Goal: Task Accomplishment & Management: Use online tool/utility

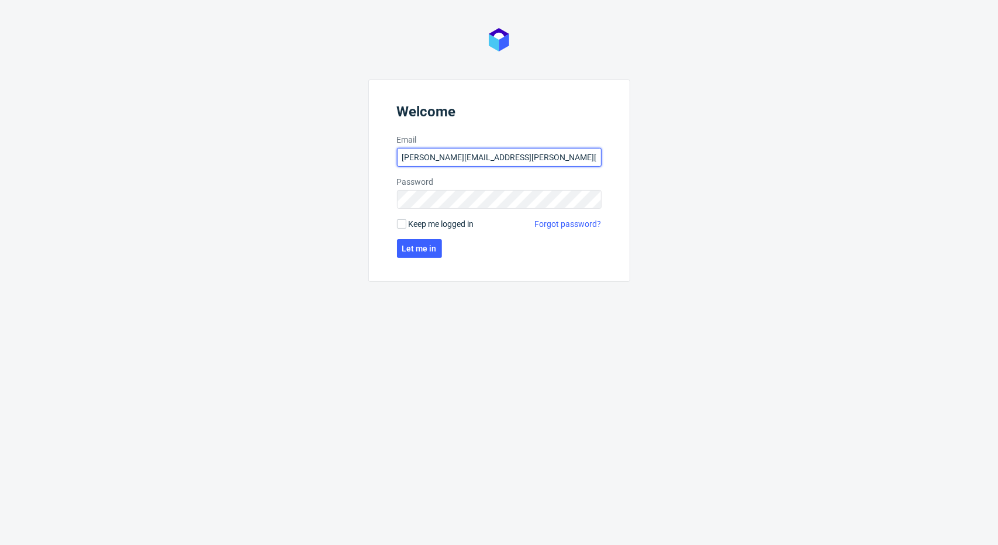
drag, startPoint x: 446, startPoint y: 153, endPoint x: 442, endPoint y: 159, distance: 6.8
click at [446, 154] on input "[PERSON_NAME][EMAIL_ADDRESS][PERSON_NAME][DOMAIN_NAME]" at bounding box center [499, 157] width 205 height 19
type input "michal.maciejewski@packhelp.com"
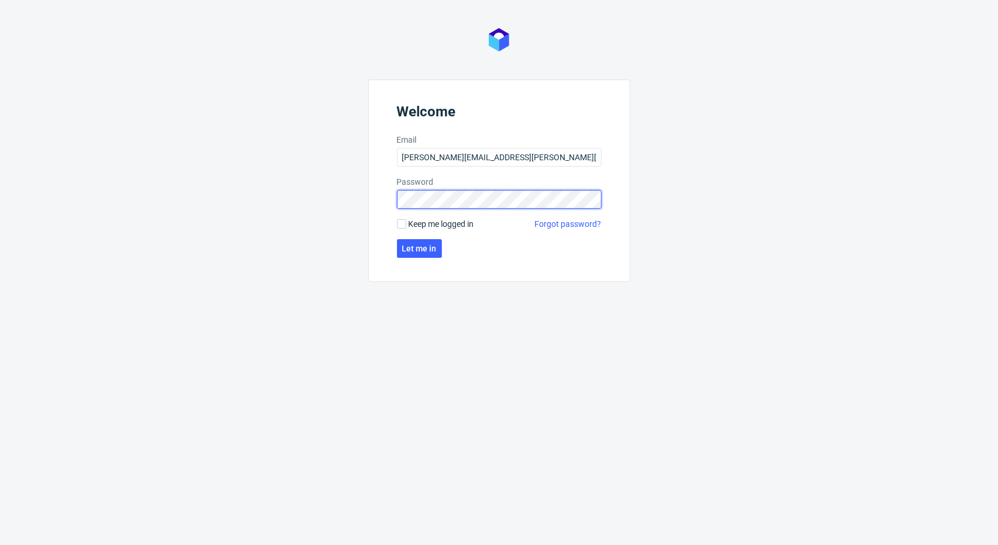
click at [353, 202] on div "Welcome Email michal.maciejewski@packhelp.com Password Keep me logged in Forgot…" at bounding box center [499, 272] width 998 height 545
click button "Let me in" at bounding box center [419, 248] width 45 height 19
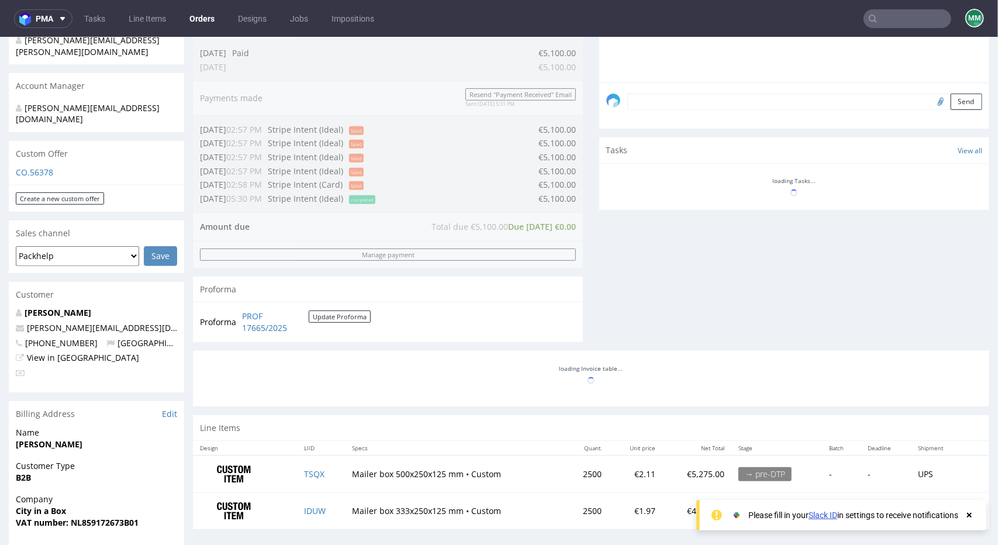
scroll to position [409, 0]
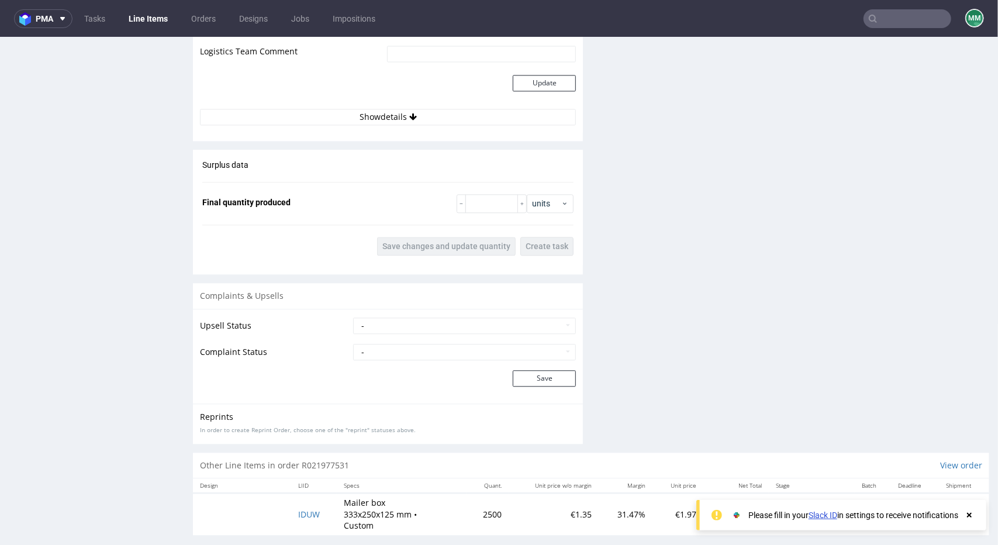
scroll to position [1657, 0]
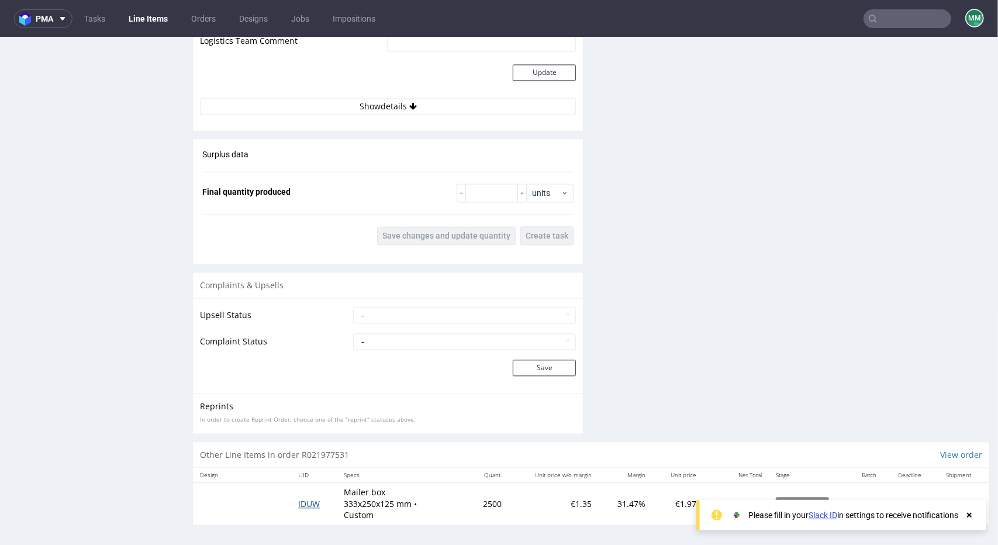
click at [302, 500] on span "IDUW" at bounding box center [309, 503] width 22 height 11
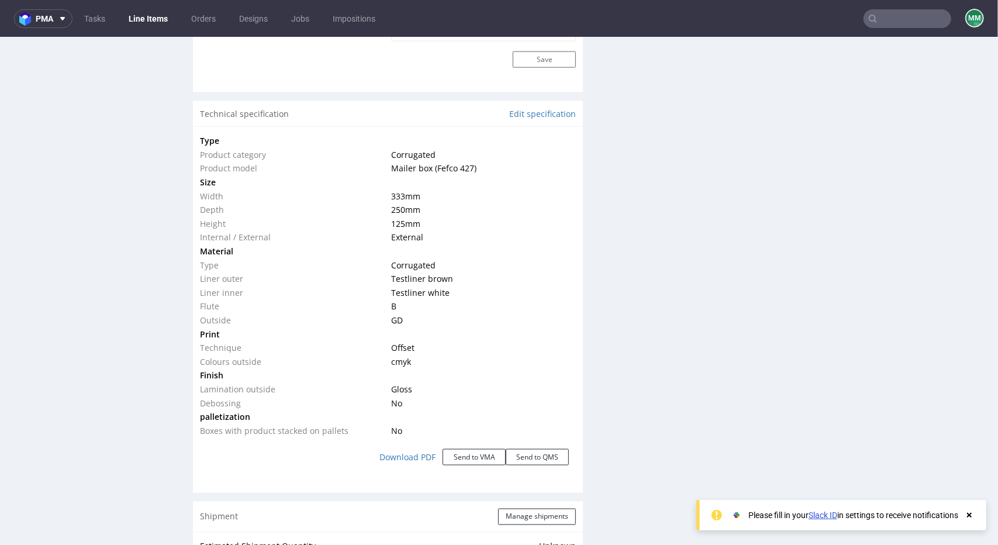
scroll to position [936, 0]
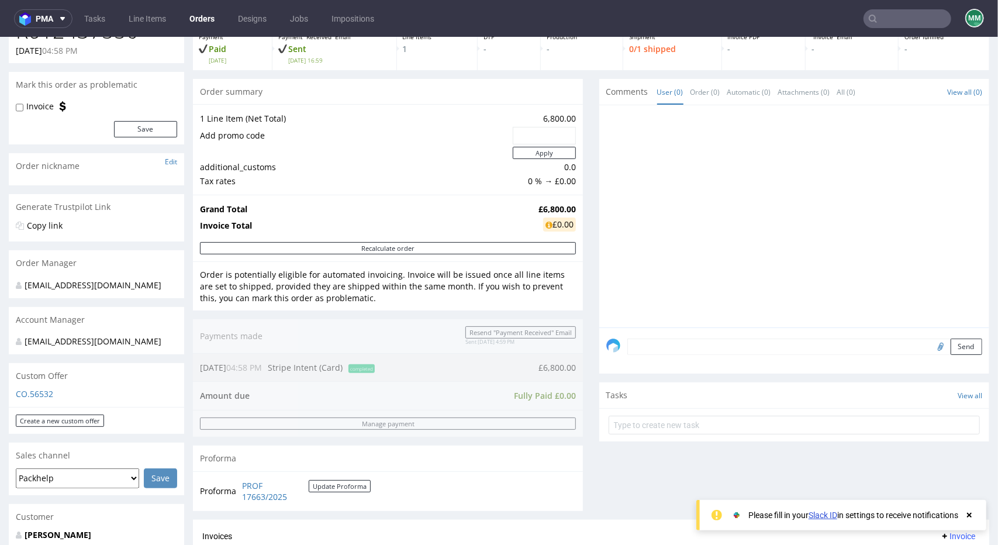
scroll to position [351, 0]
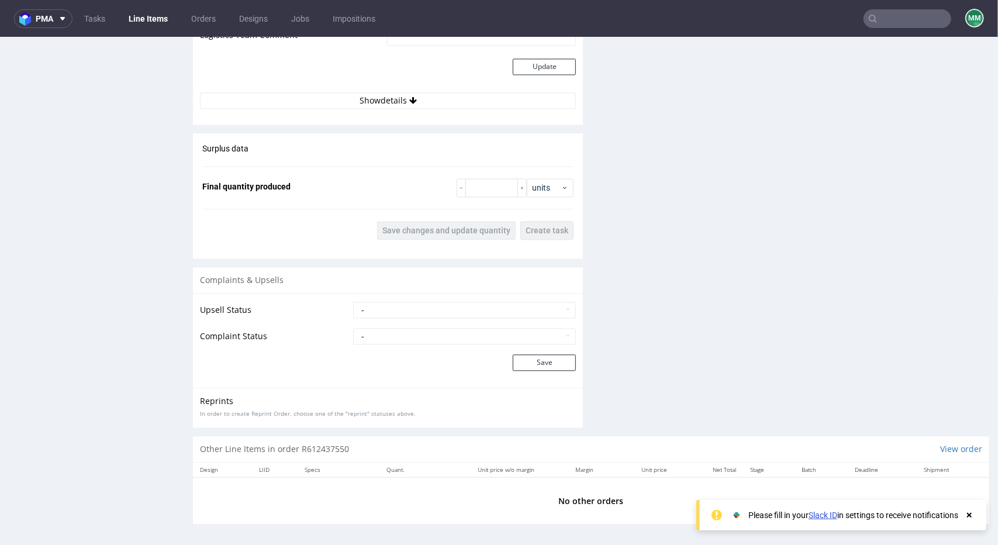
scroll to position [3, 0]
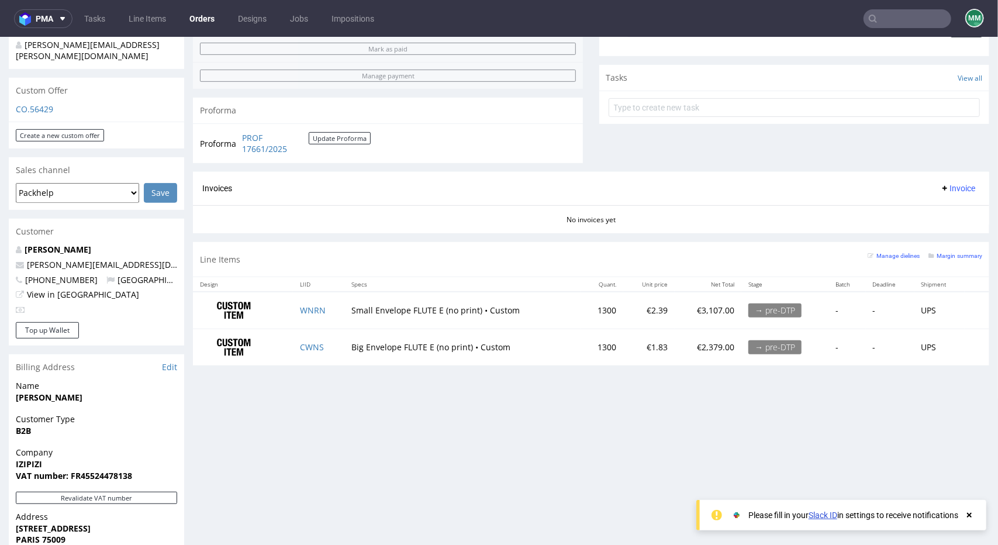
scroll to position [333, 0]
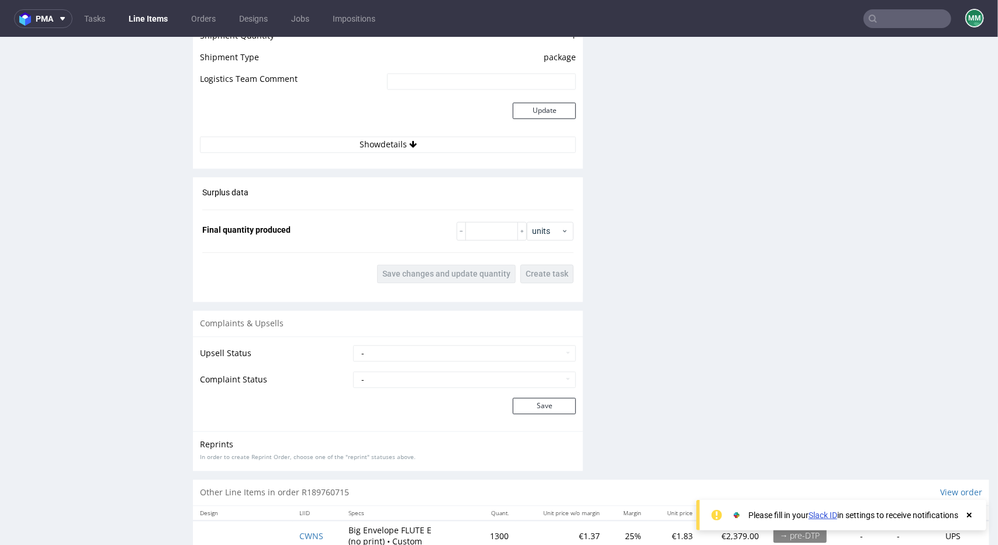
scroll to position [1573, 0]
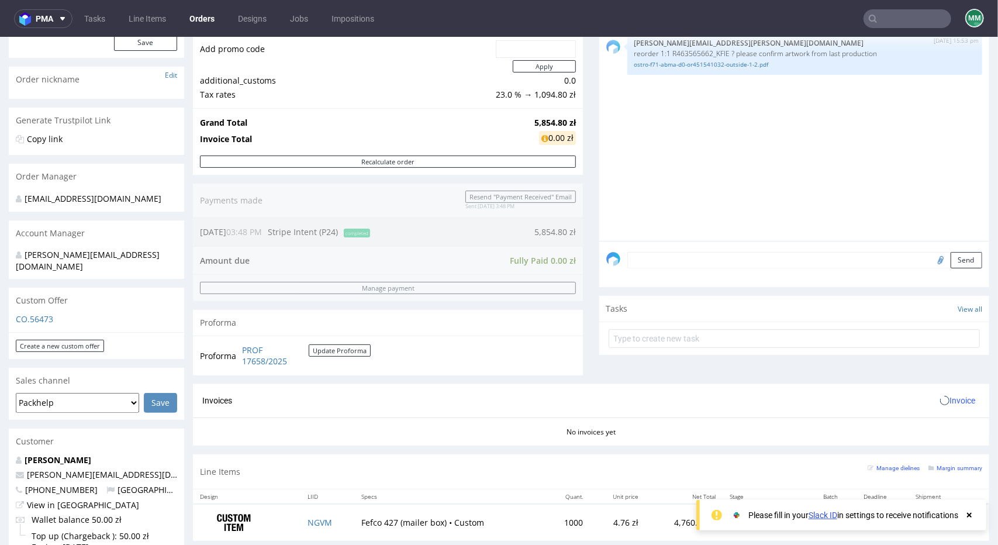
scroll to position [351, 0]
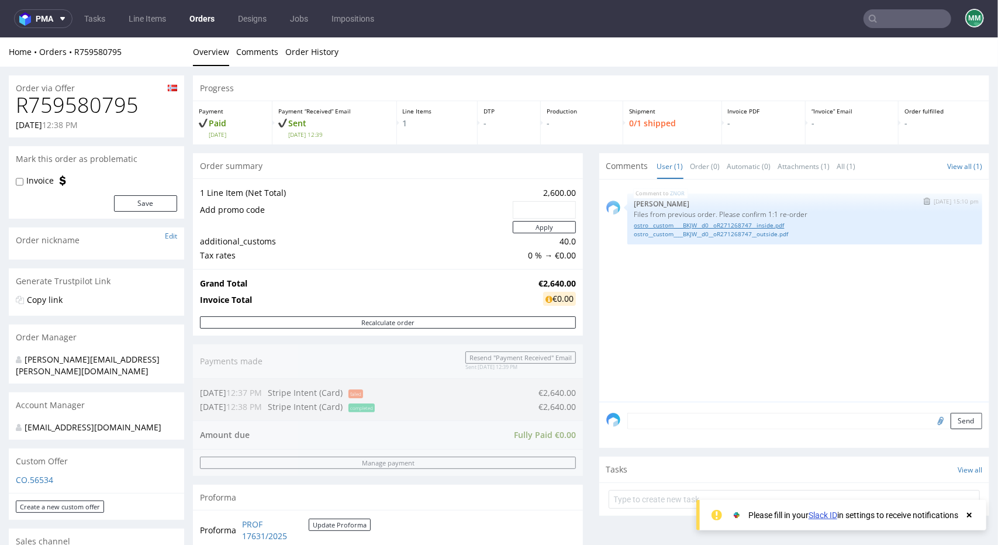
click at [725, 226] on link "ostro__custom____BKJW__d0__oR271268747__inside.pdf" at bounding box center [805, 225] width 341 height 9
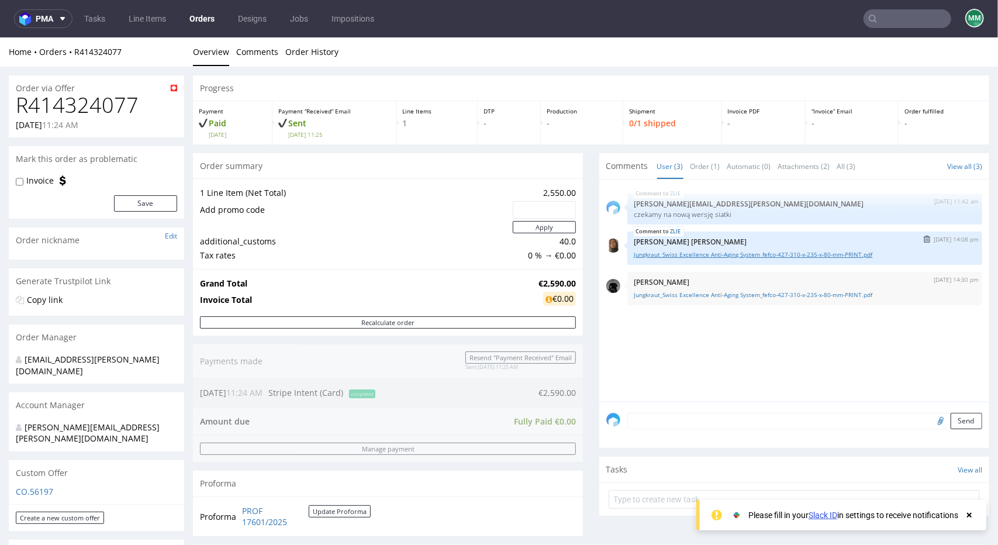
click at [674, 256] on link "Jungkraut_Swiss Excellence Anti-Aging System_fefco-427-310-x-235-x-80-mm-PRINT.…" at bounding box center [805, 254] width 341 height 9
